Goal: Task Accomplishment & Management: Manage account settings

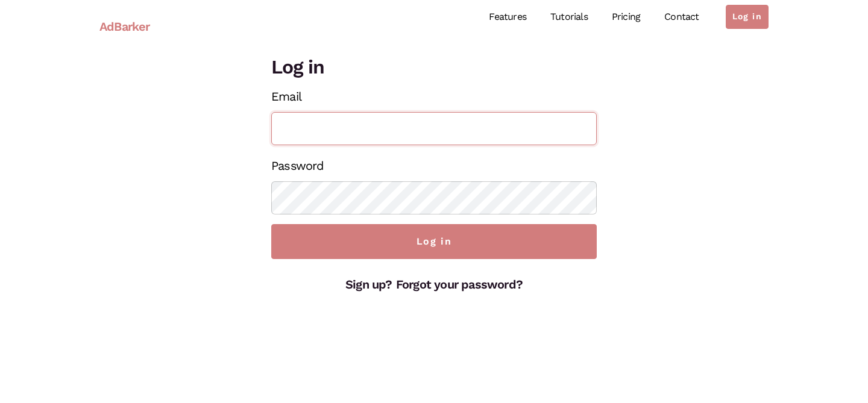
paste input "[PERSON_NAME][EMAIL_ADDRESS][DOMAIN_NAME]"
type input "[PERSON_NAME][EMAIL_ADDRESS][DOMAIN_NAME]"
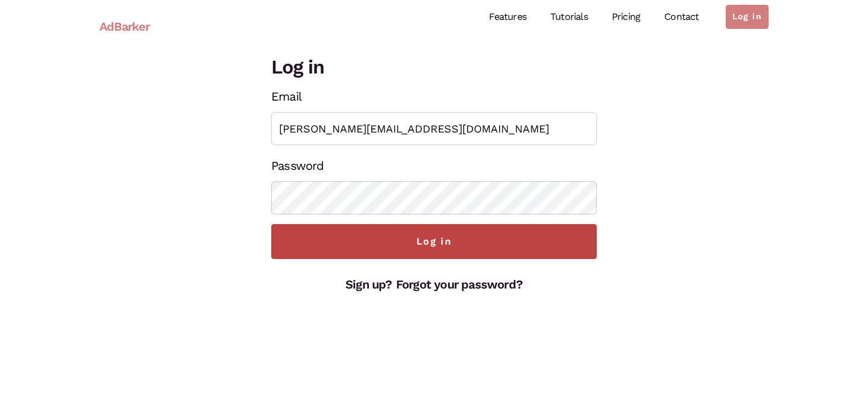
click at [470, 238] on input "Log in" at bounding box center [433, 241] width 325 height 35
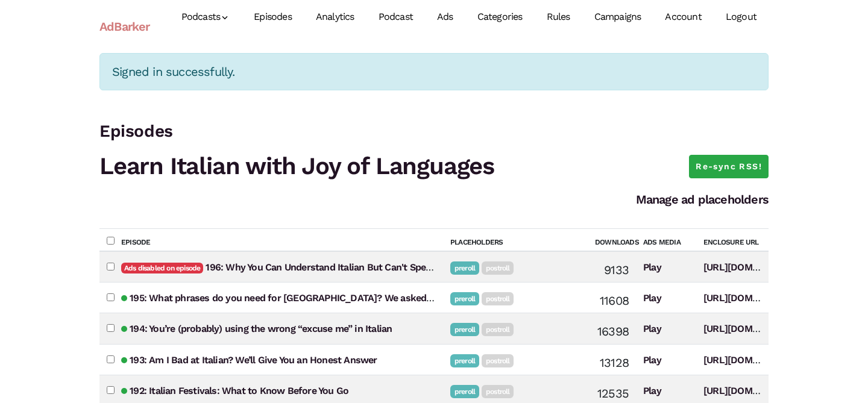
click at [612, 21] on link "Campaigns" at bounding box center [617, 17] width 71 height 54
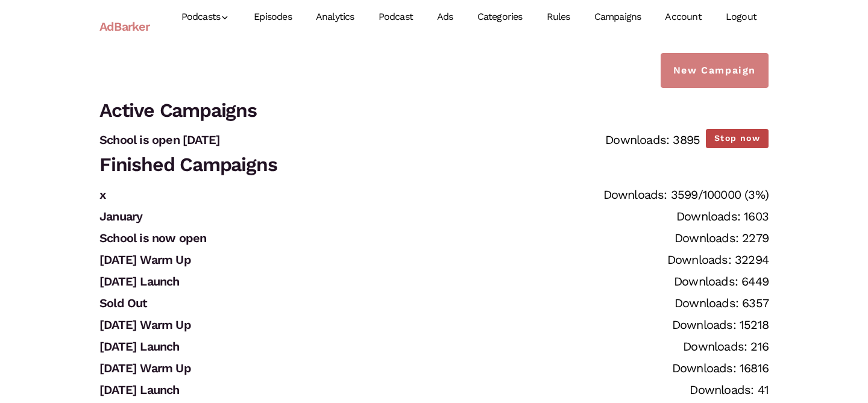
click at [752, 134] on button "Stop now" at bounding box center [737, 138] width 63 height 19
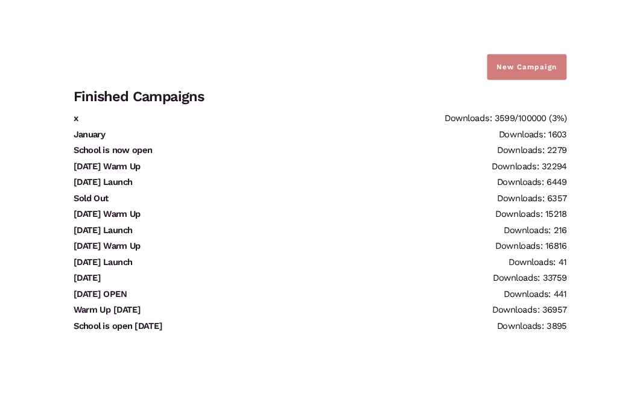
scroll to position [51, 0]
